Goal: Find specific page/section: Find specific page/section

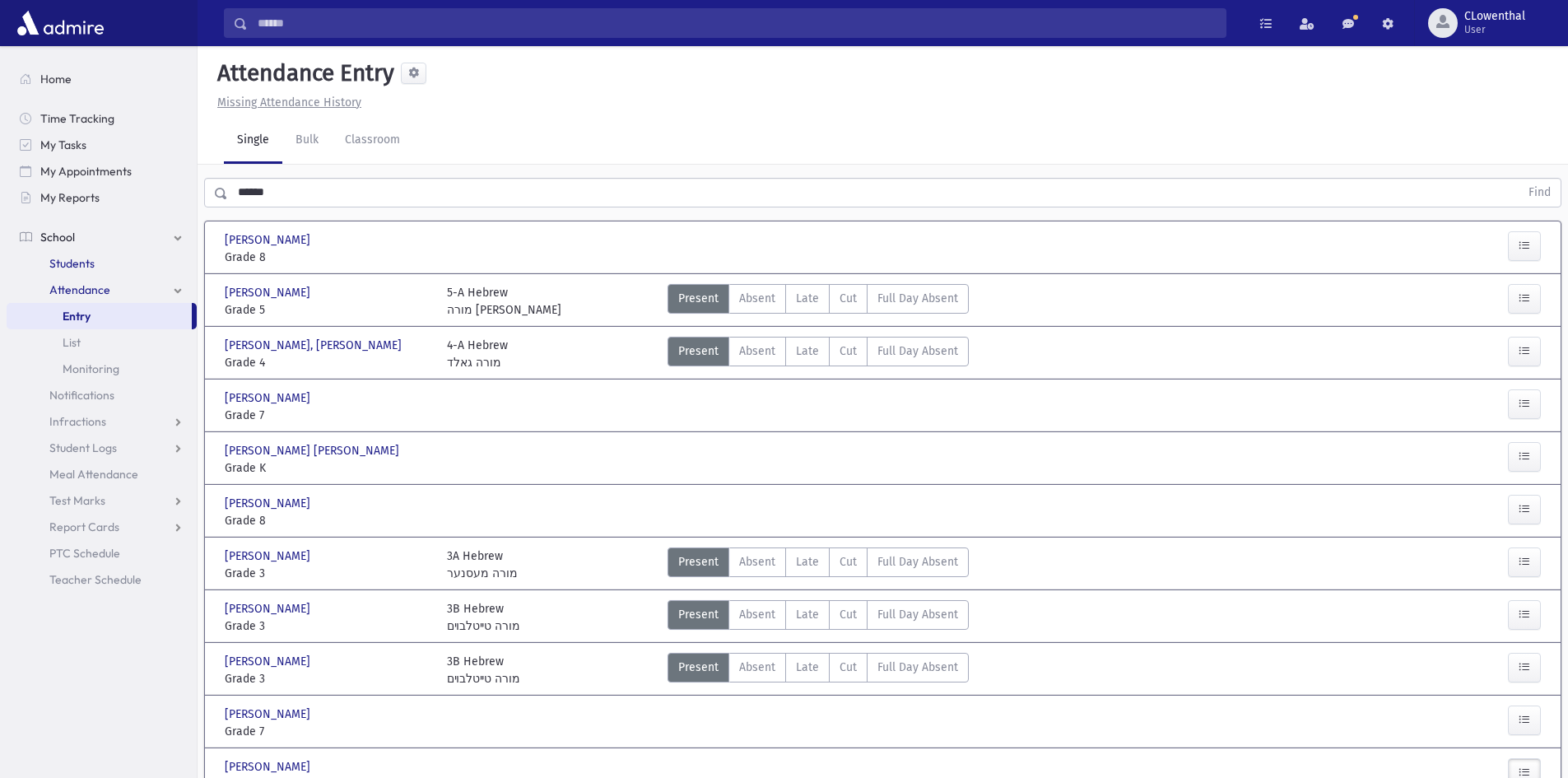
click at [92, 265] on span "Students" at bounding box center [72, 263] width 45 height 15
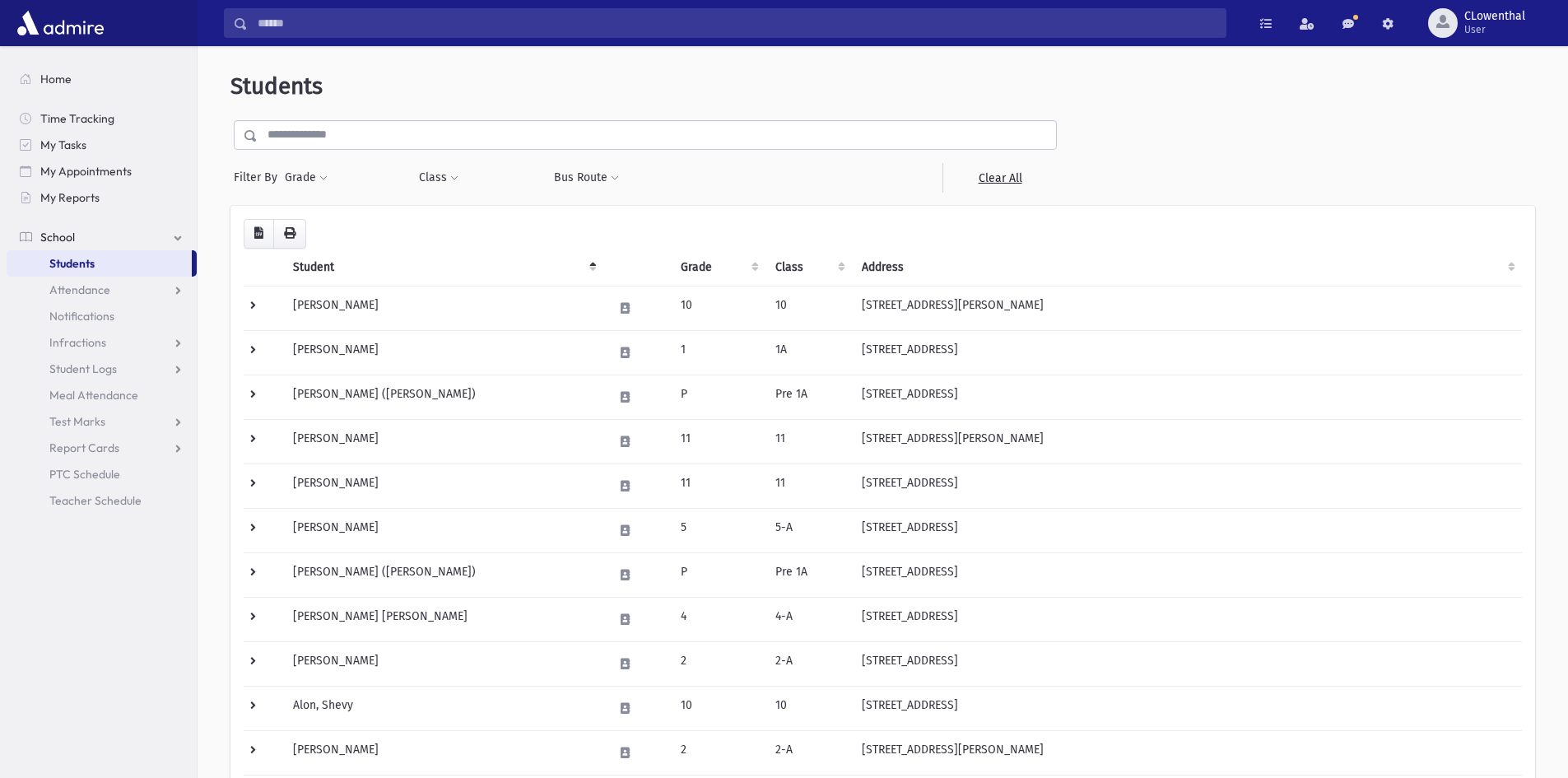
click at [292, 141] on input "text" at bounding box center [656, 135] width 798 height 29
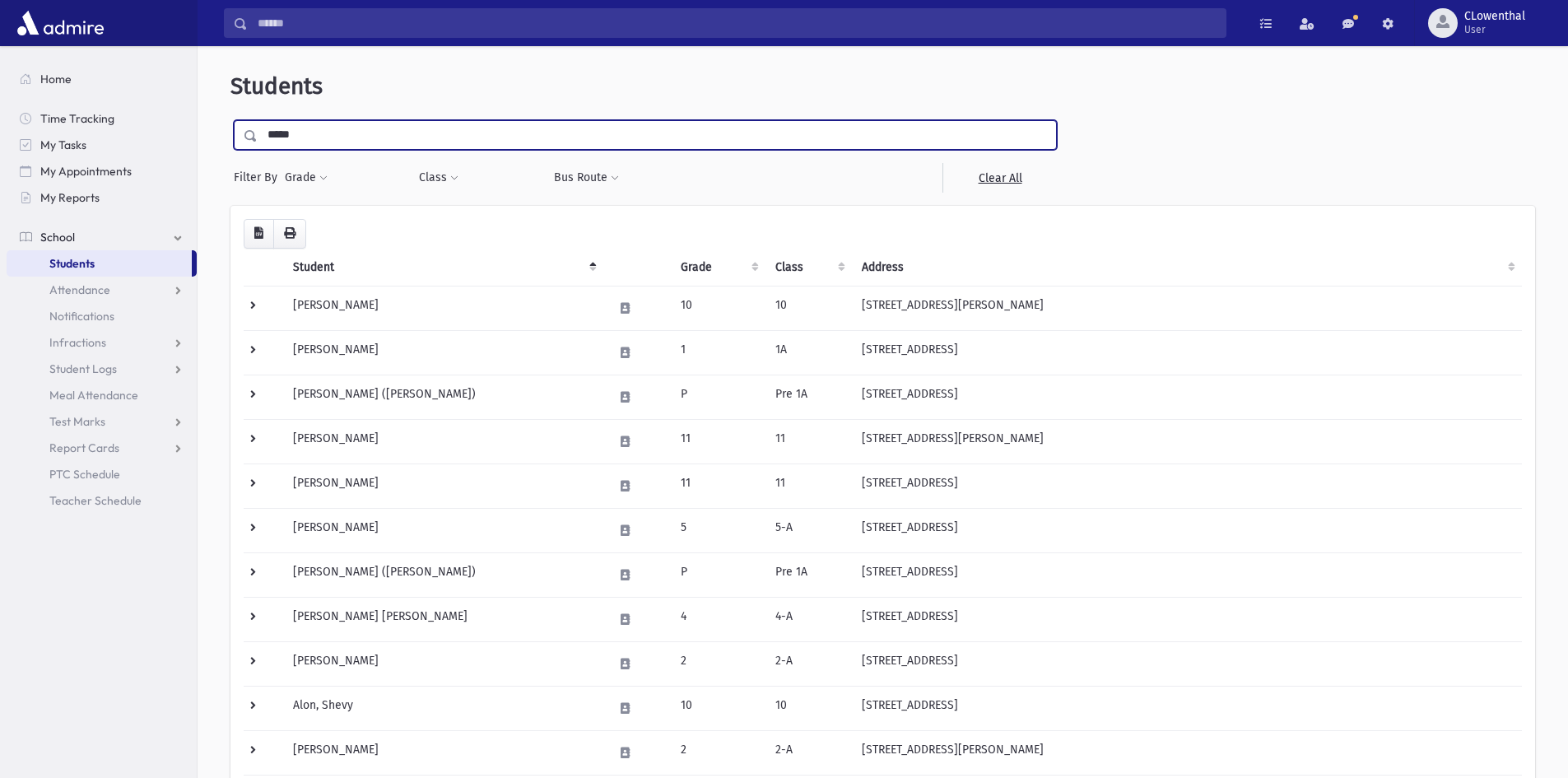
type input "*****"
click at [230, 121] on input "submit" at bounding box center [253, 131] width 46 height 22
